Goal: Information Seeking & Learning: Compare options

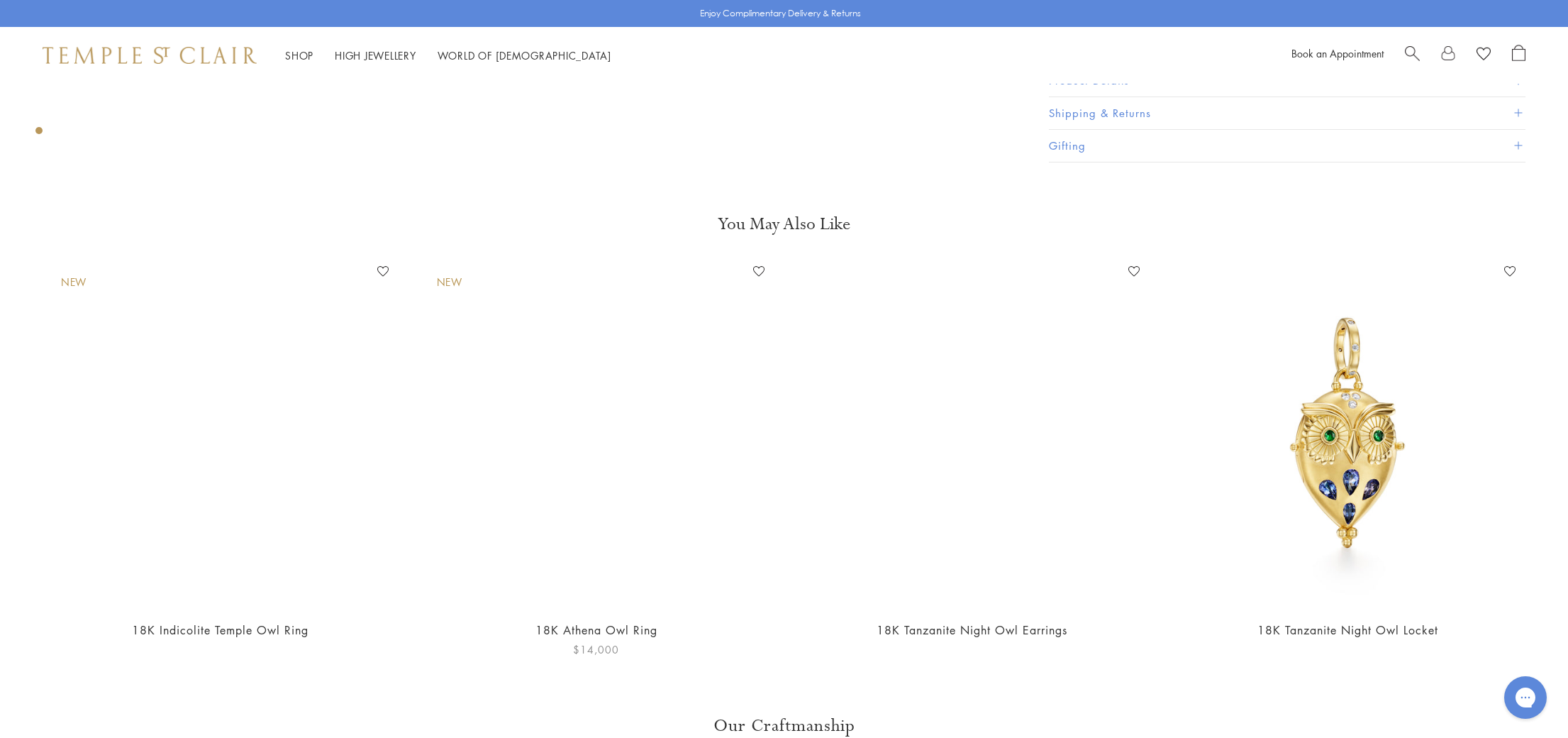
scroll to position [874, 0]
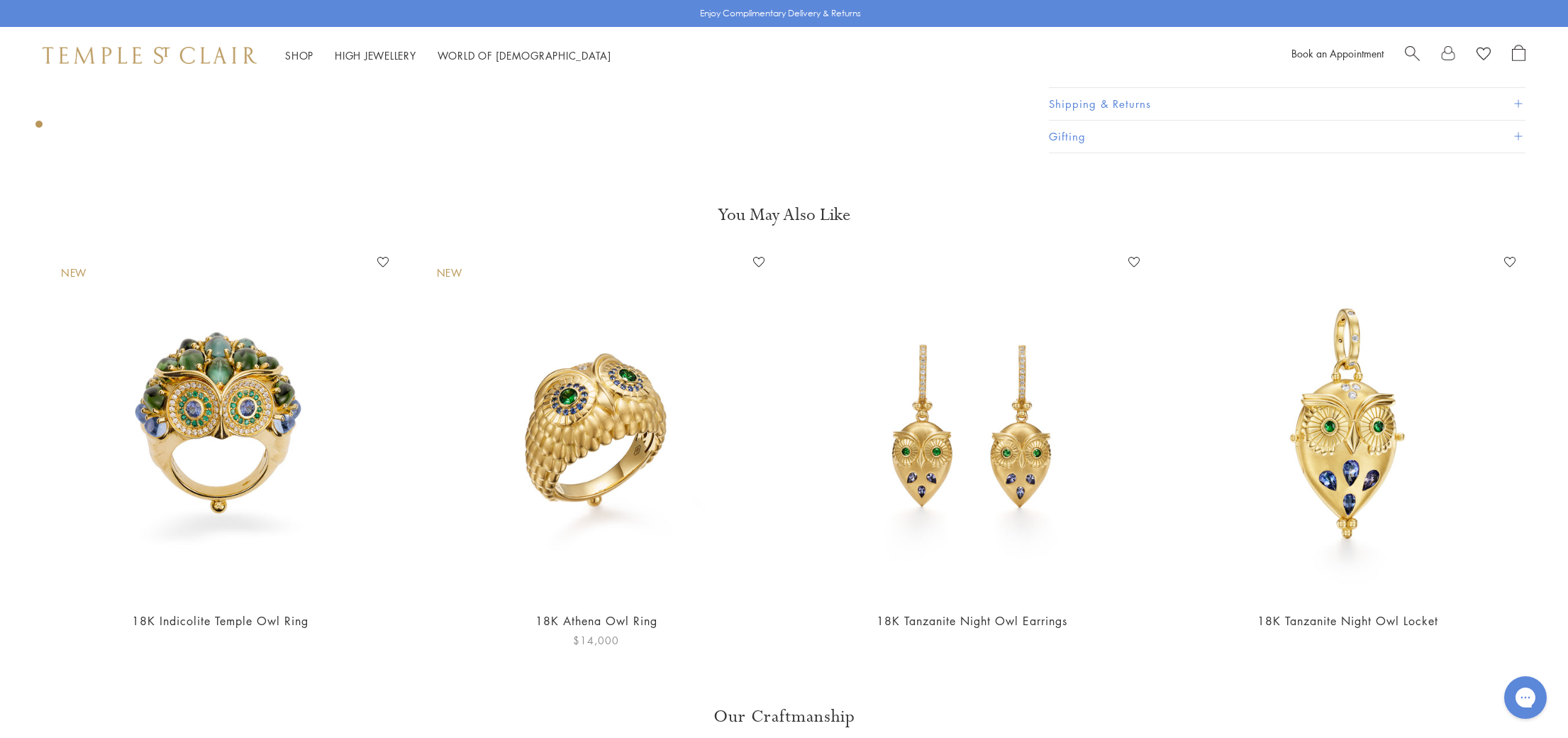
click at [631, 429] on img at bounding box center [596, 425] width 347 height 347
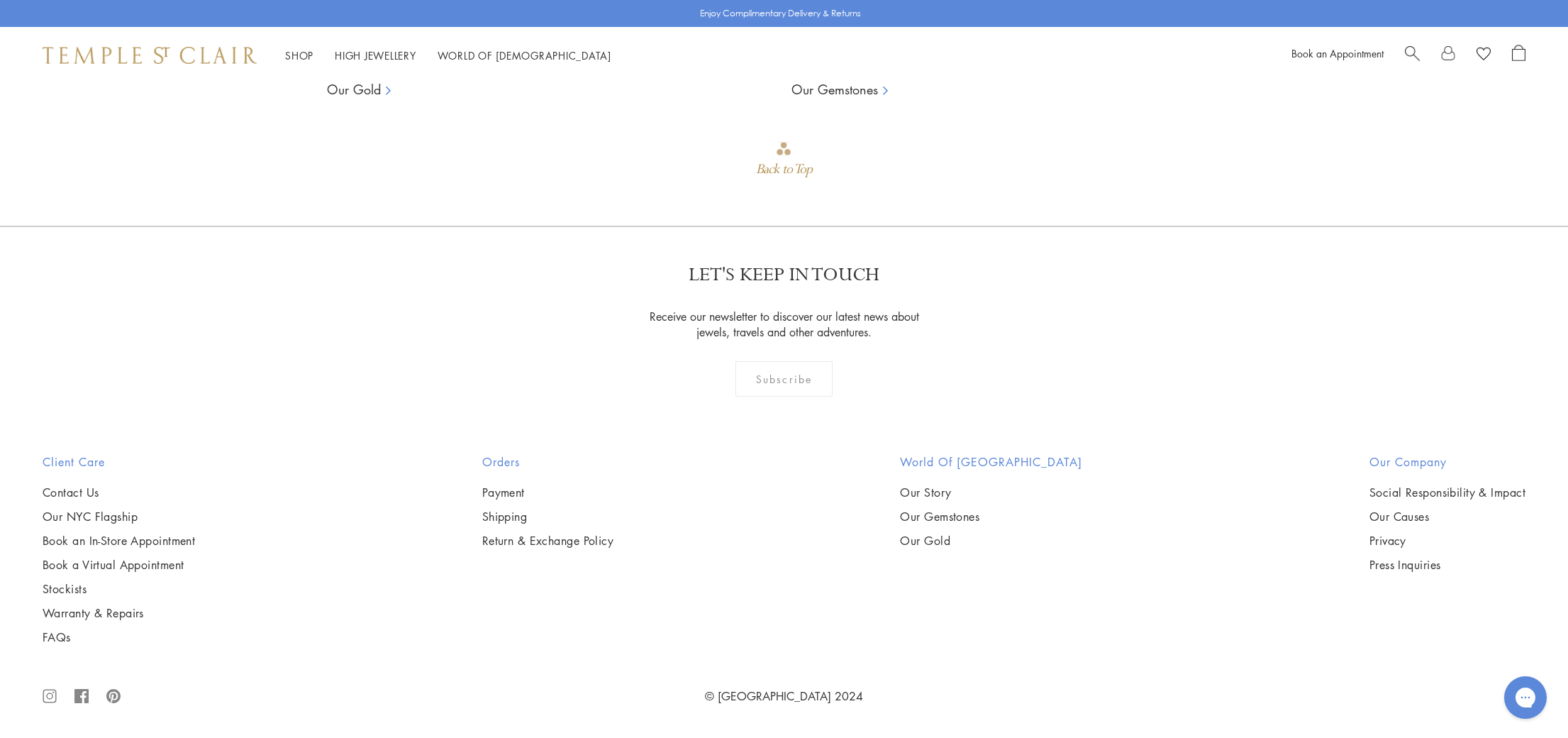
scroll to position [3760, 0]
